Goal: Information Seeking & Learning: Compare options

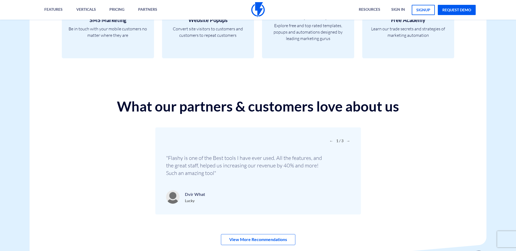
scroll to position [1758, 0]
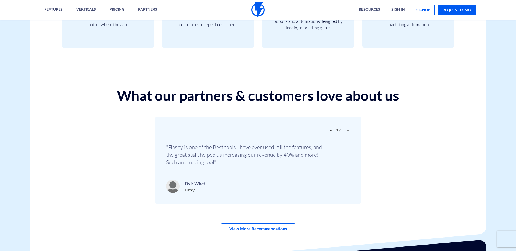
click at [348, 130] on span "→" at bounding box center [348, 130] width 4 height 5
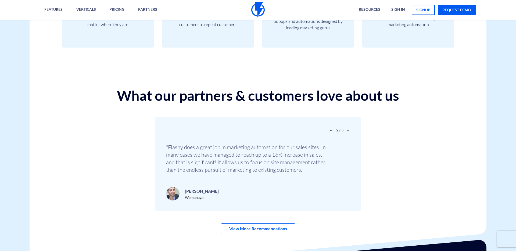
click at [348, 130] on span "→" at bounding box center [348, 130] width 4 height 5
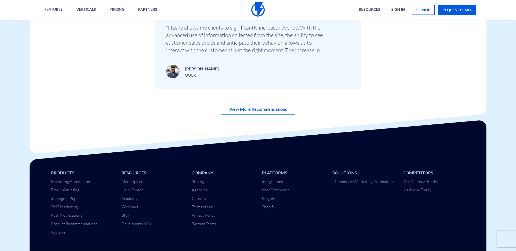
scroll to position [1893, 0]
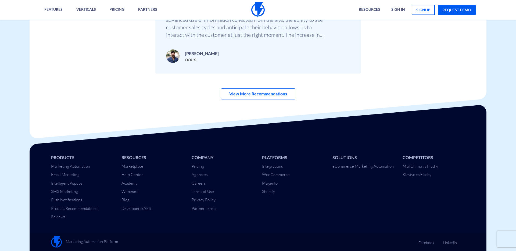
click at [333, 198] on div "Products Marketing Automation Email Marketing Intelligent Popups SMS Marketing …" at bounding box center [258, 183] width 465 height 79
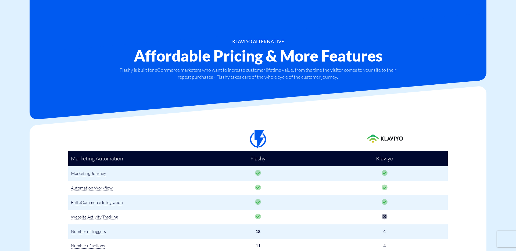
scroll to position [74, 0]
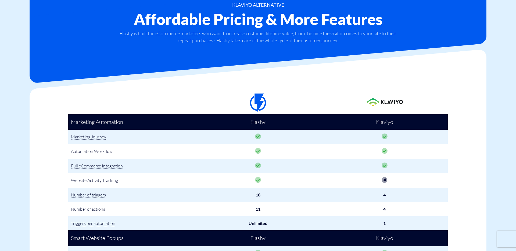
click at [257, 179] on icon at bounding box center [258, 180] width 6 height 6
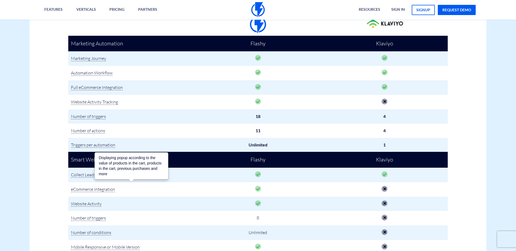
scroll to position [153, 0]
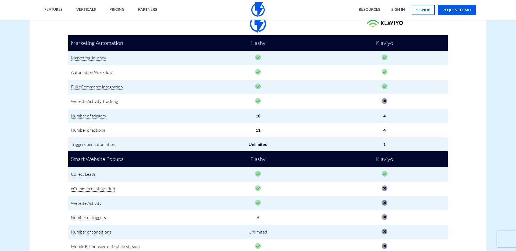
click at [214, 234] on td "Unlimited" at bounding box center [258, 232] width 127 height 15
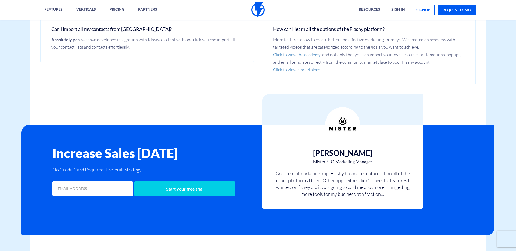
scroll to position [1044, 0]
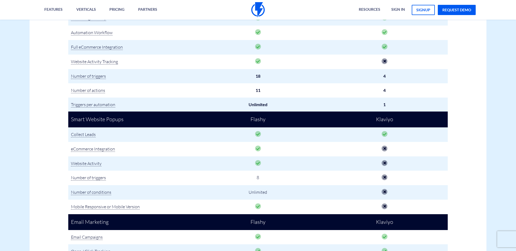
scroll to position [0, 0]
